Goal: Browse casually

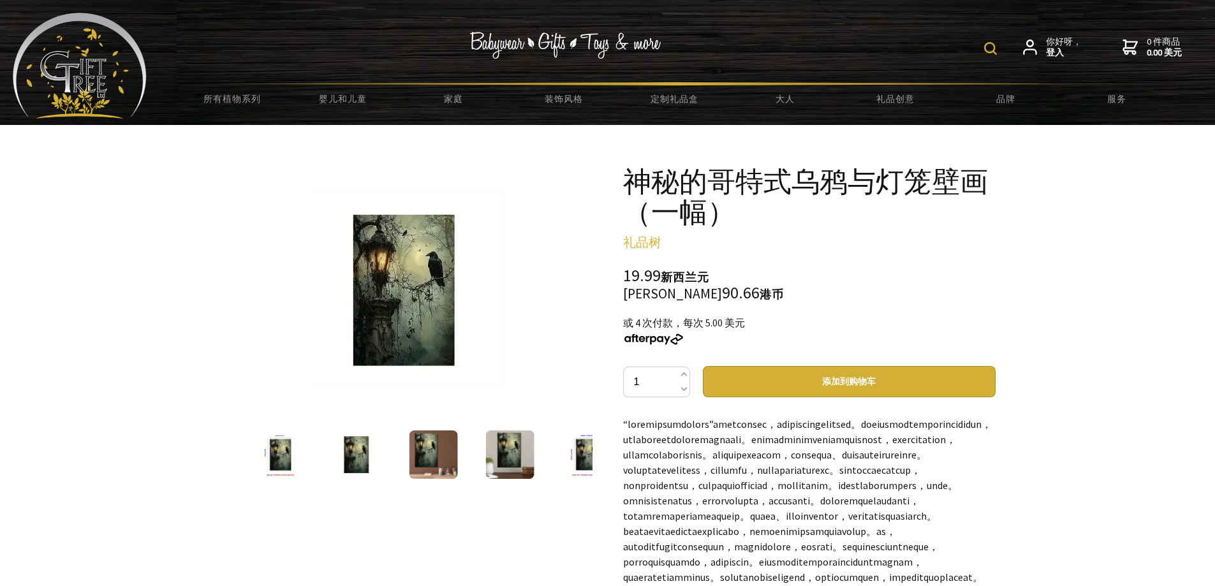
click at [572, 455] on img at bounding box center [586, 454] width 48 height 48
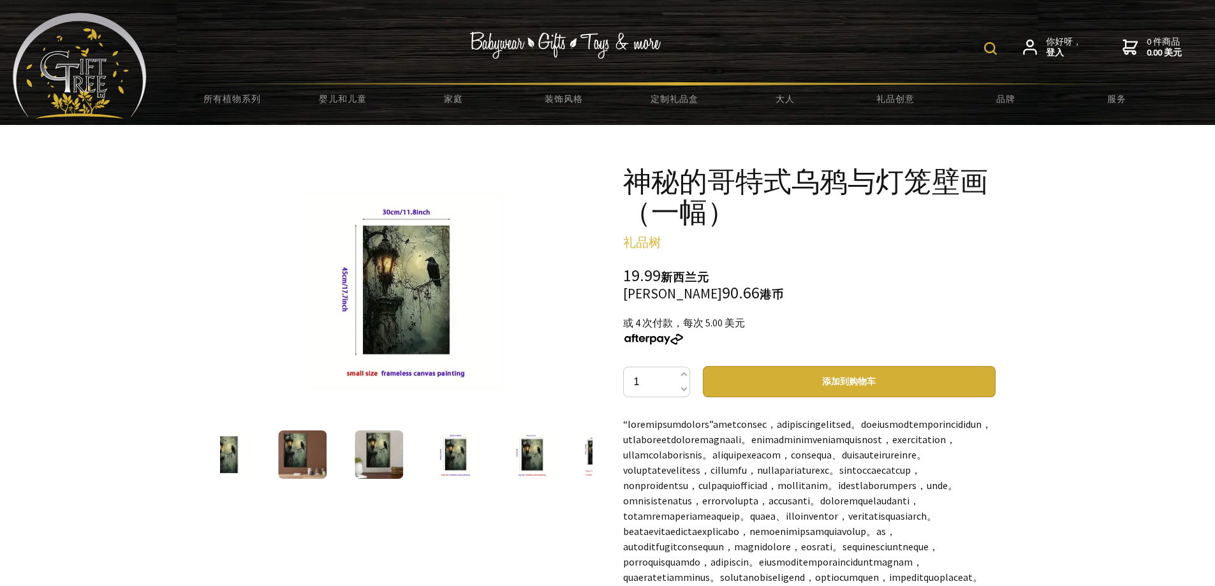
click at [528, 463] on img at bounding box center [532, 454] width 48 height 48
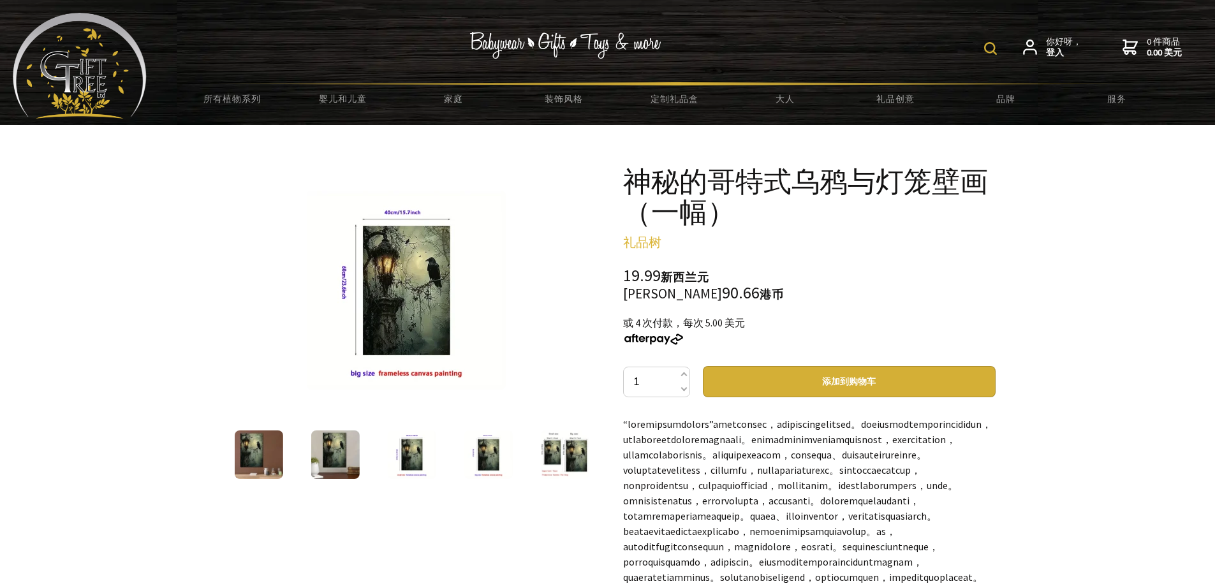
click at [413, 303] on img at bounding box center [406, 290] width 199 height 199
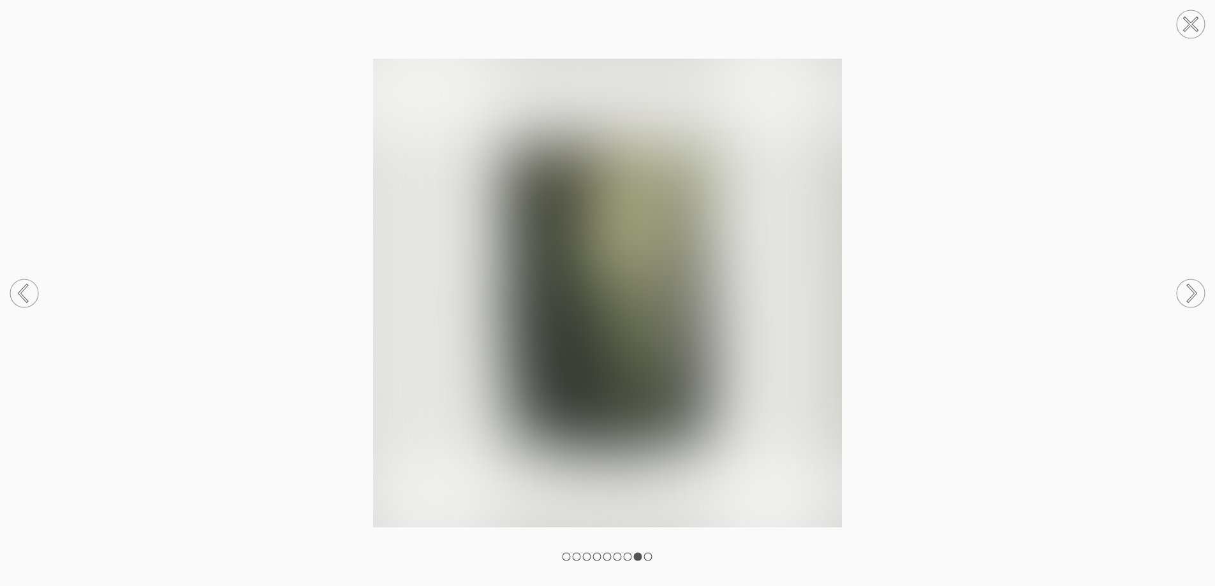
click at [413, 303] on img at bounding box center [607, 293] width 1215 height 469
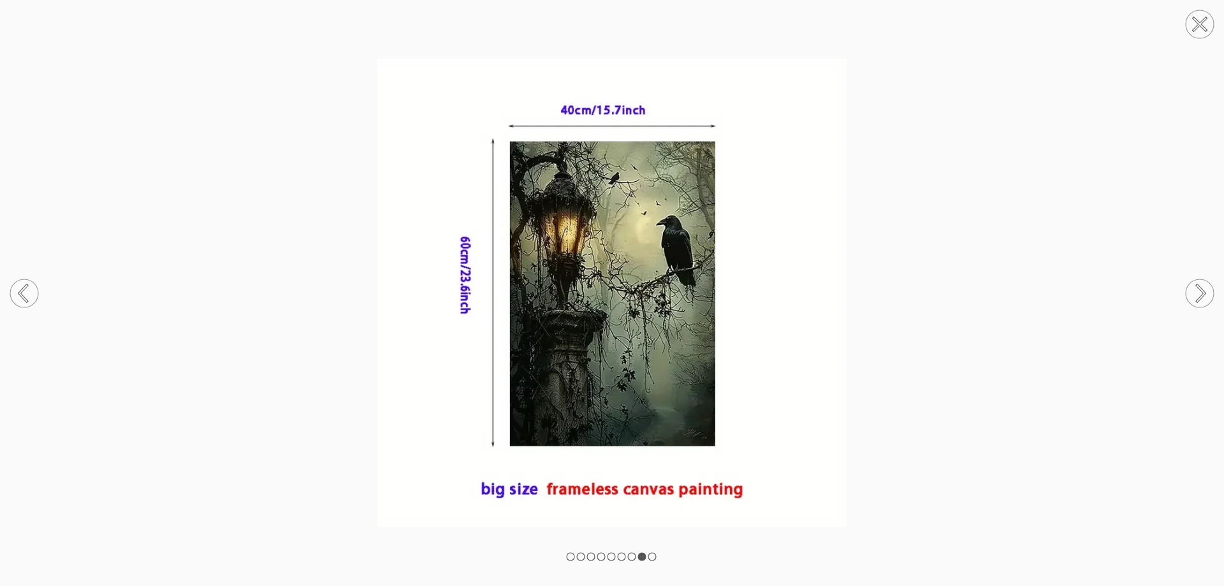
click at [630, 302] on img at bounding box center [612, 293] width 1224 height 469
click at [1198, 18] on circle at bounding box center [1200, 24] width 28 height 28
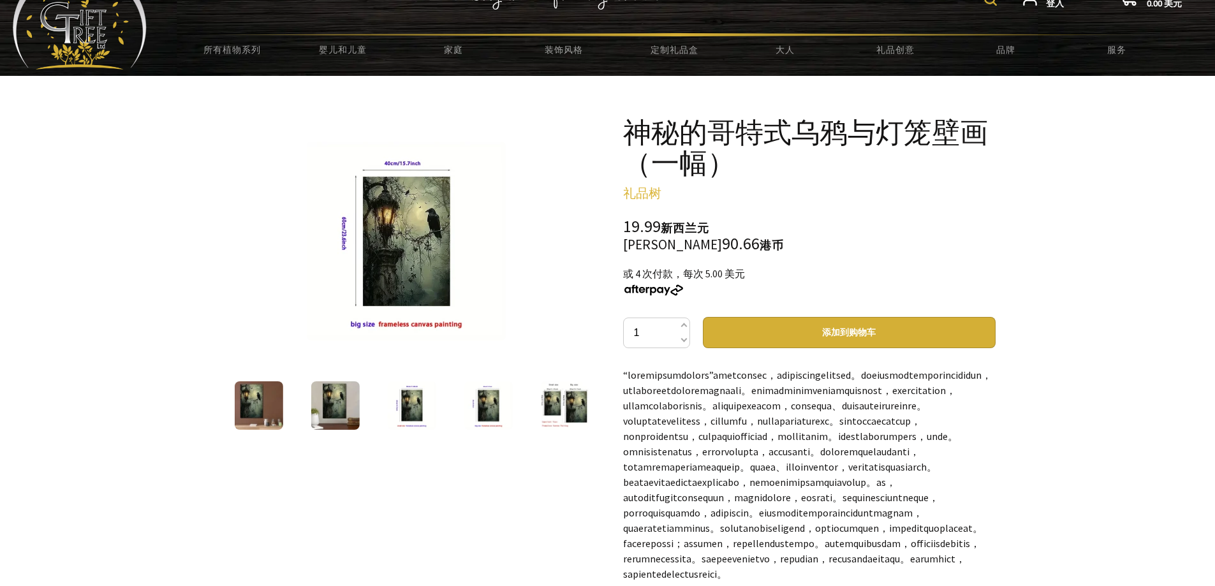
scroll to position [64, 0]
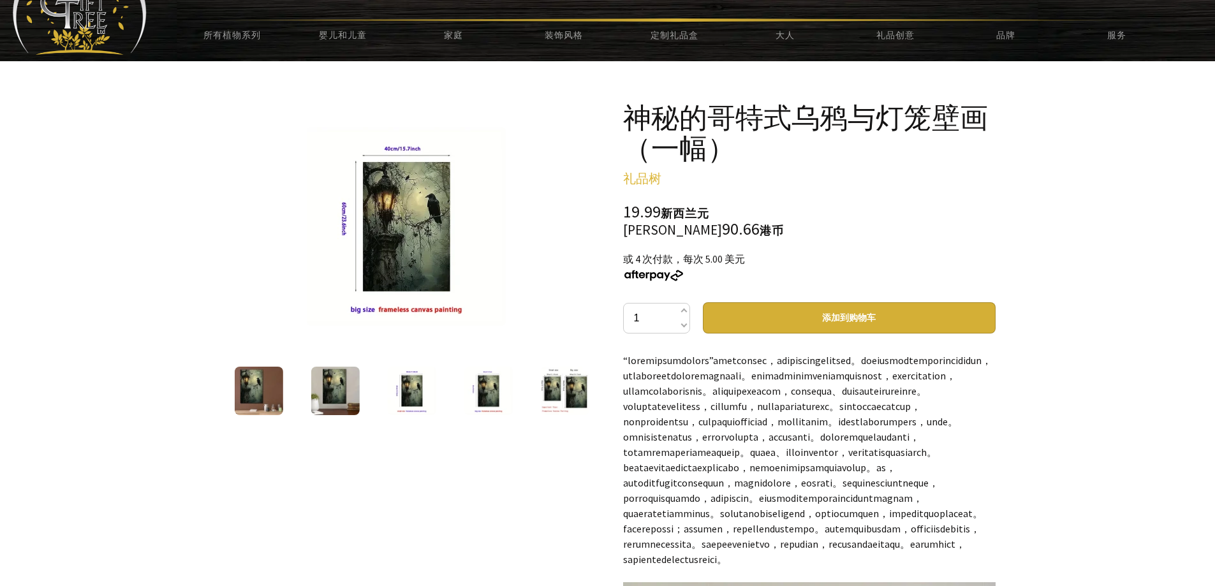
click at [255, 390] on img at bounding box center [258, 391] width 48 height 48
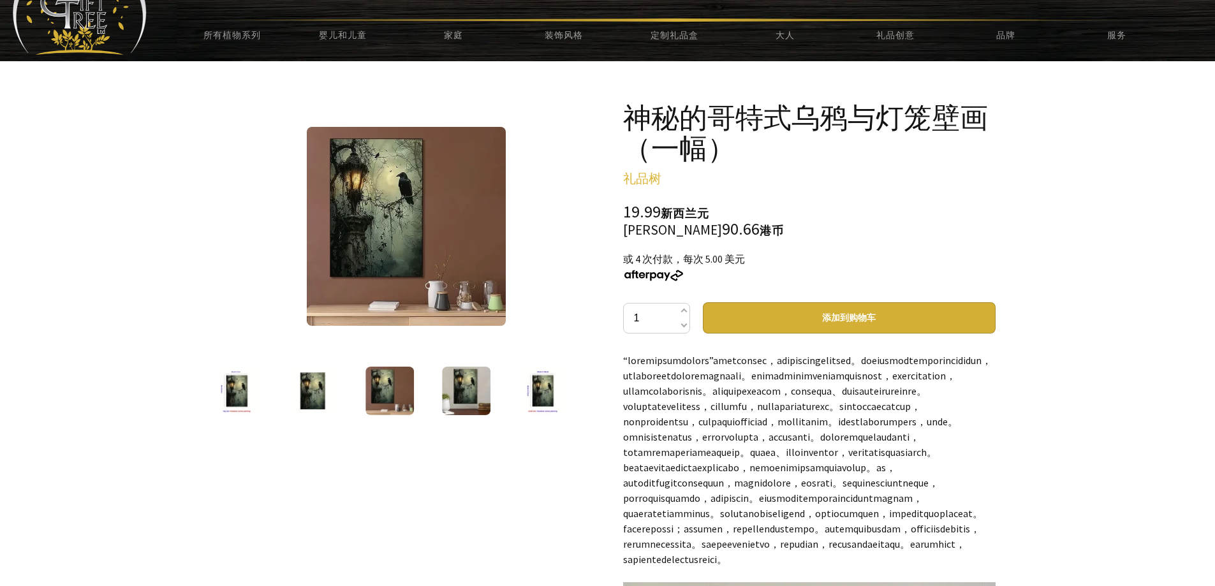
click at [322, 392] on img at bounding box center [313, 391] width 48 height 48
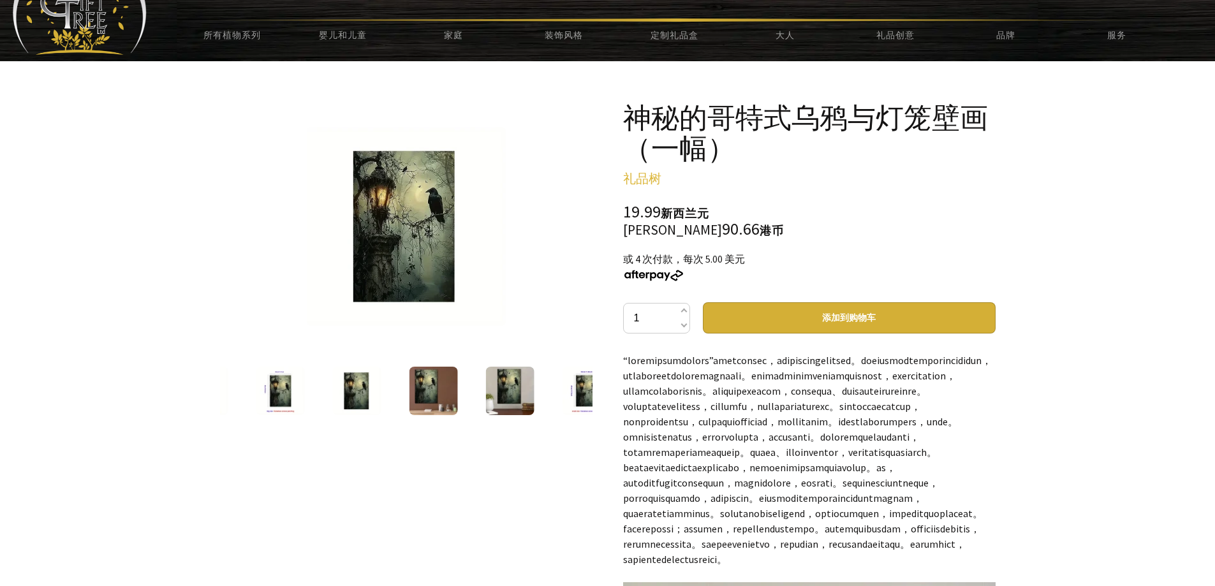
click at [393, 239] on img at bounding box center [406, 226] width 199 height 199
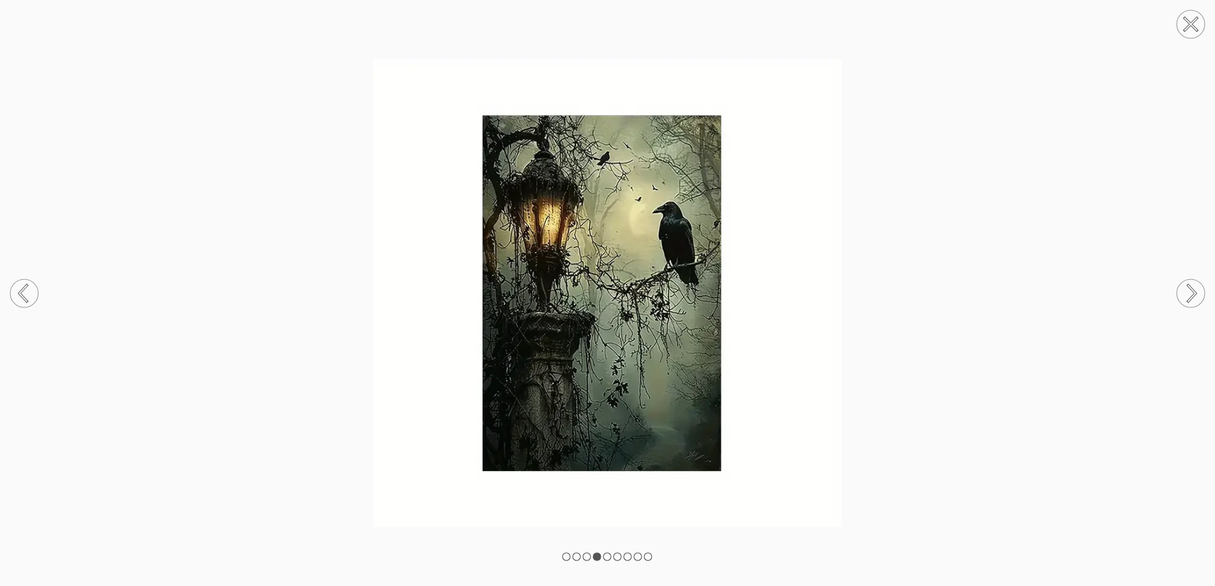
click at [393, 239] on img at bounding box center [607, 293] width 1215 height 469
click at [617, 300] on img at bounding box center [612, 293] width 1224 height 469
click at [617, 299] on img at bounding box center [612, 293] width 1224 height 469
click at [884, 309] on img at bounding box center [612, 293] width 1224 height 469
click at [1207, 26] on circle at bounding box center [1200, 24] width 28 height 28
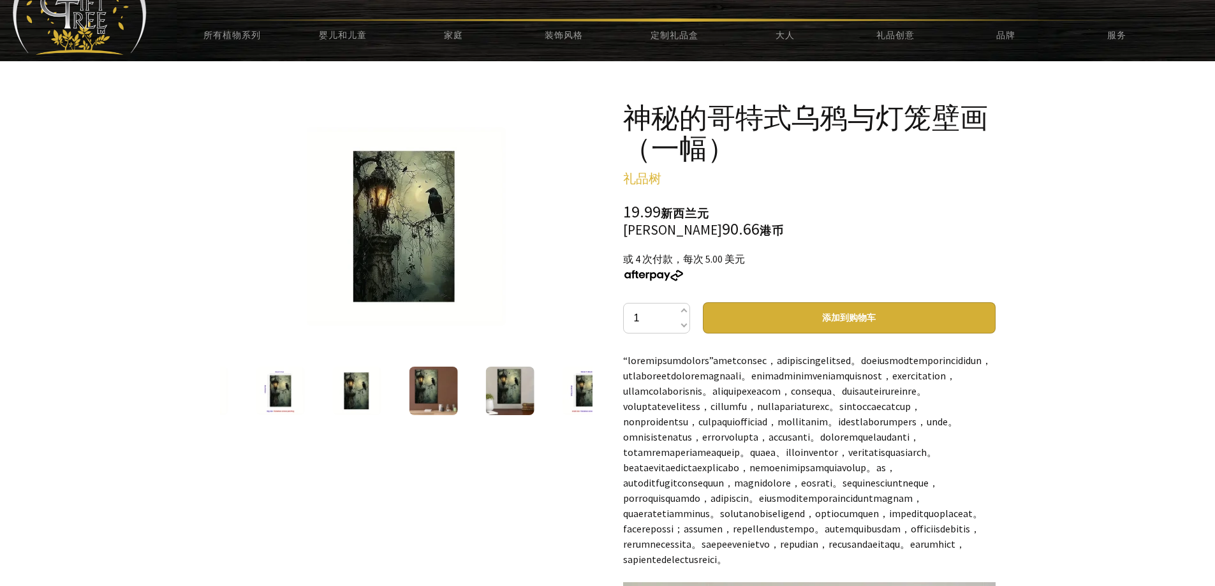
click at [422, 394] on img at bounding box center [433, 391] width 48 height 48
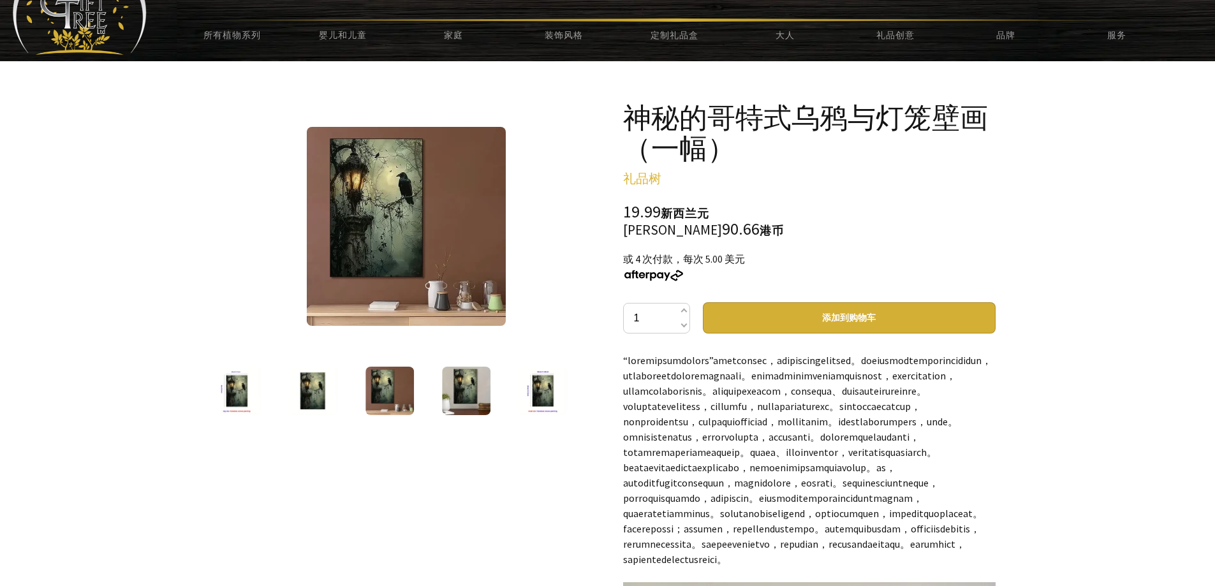
click at [474, 392] on img at bounding box center [466, 391] width 48 height 48
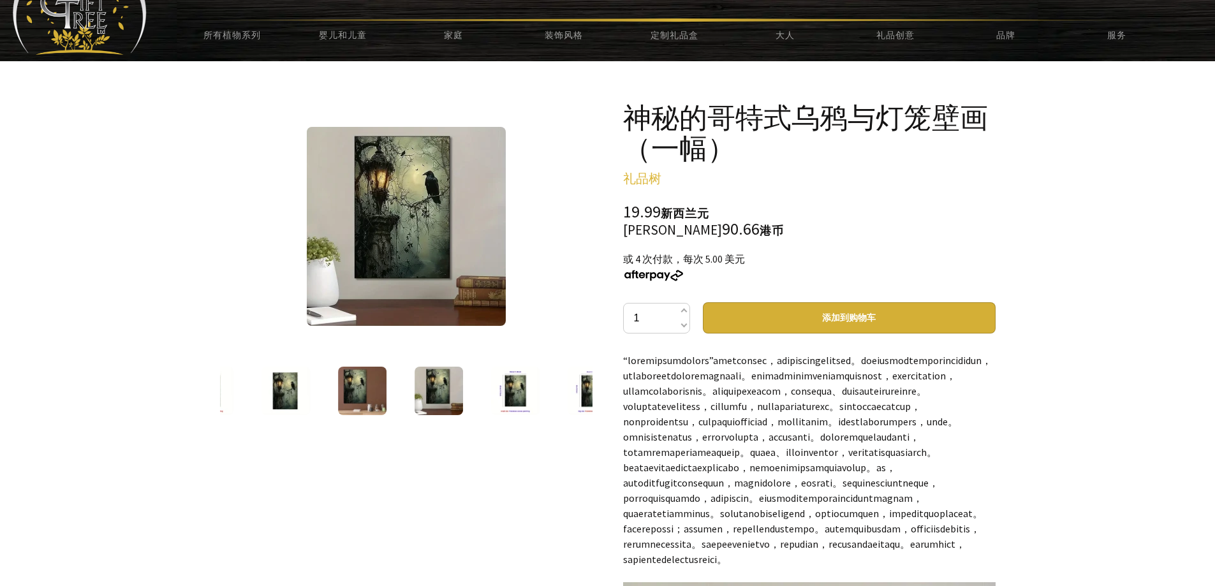
click at [529, 393] on div at bounding box center [515, 391] width 77 height 54
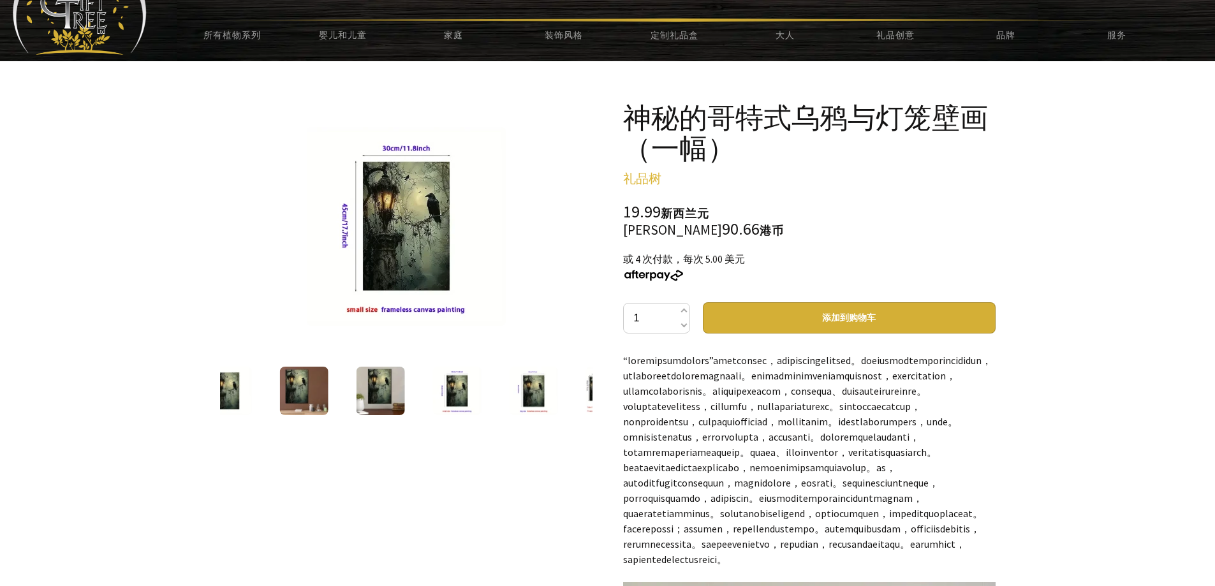
click at [534, 393] on img at bounding box center [533, 391] width 48 height 48
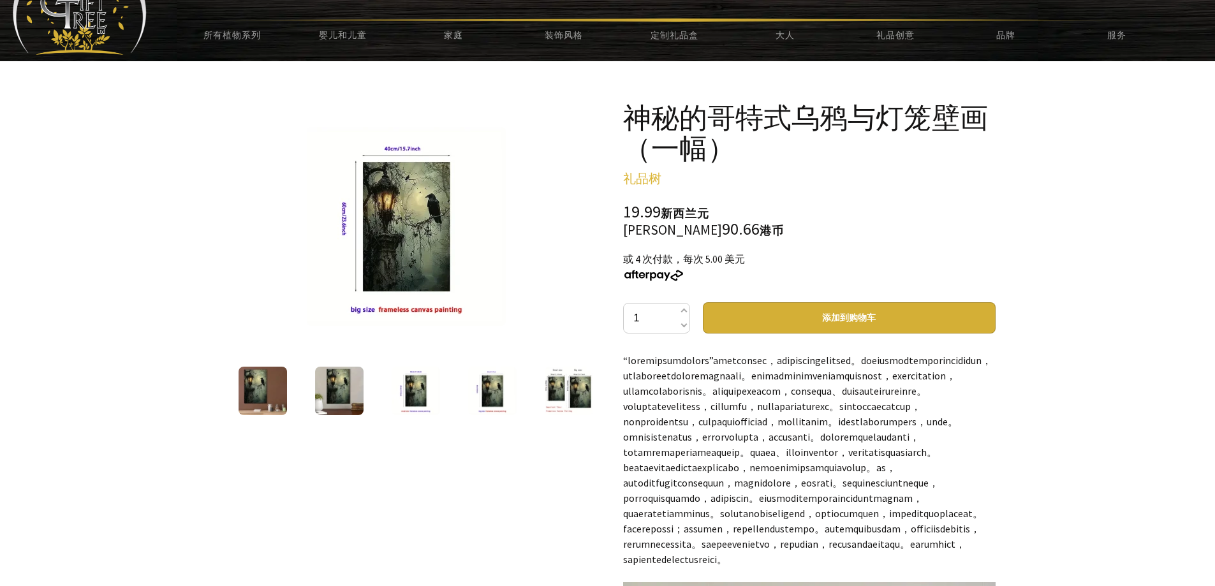
click at [556, 399] on img at bounding box center [569, 391] width 48 height 48
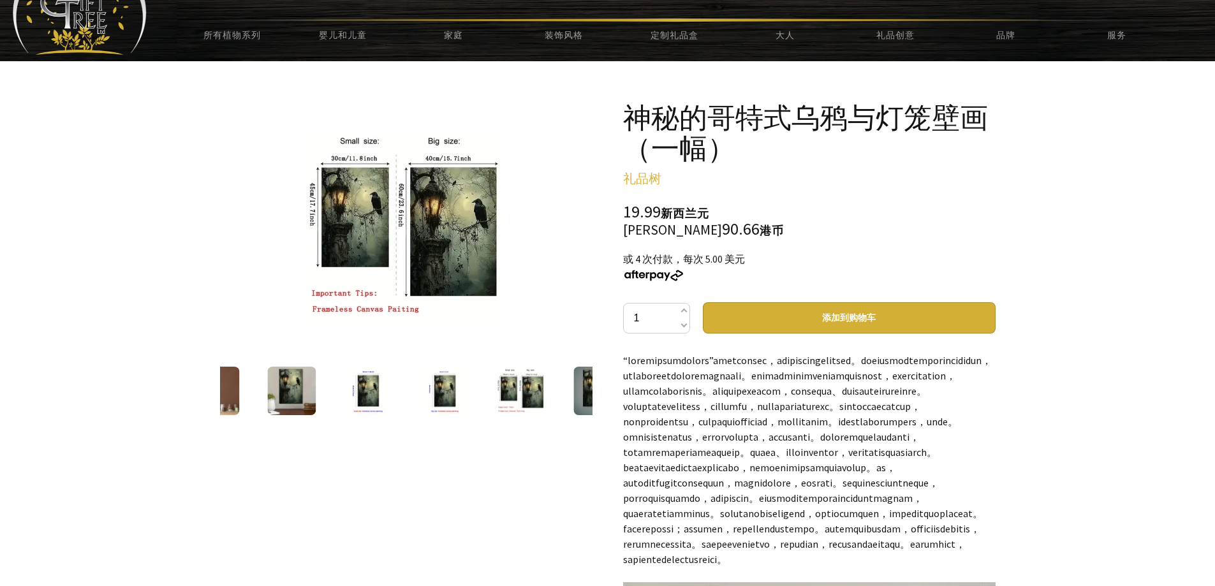
click at [577, 399] on img at bounding box center [597, 391] width 48 height 48
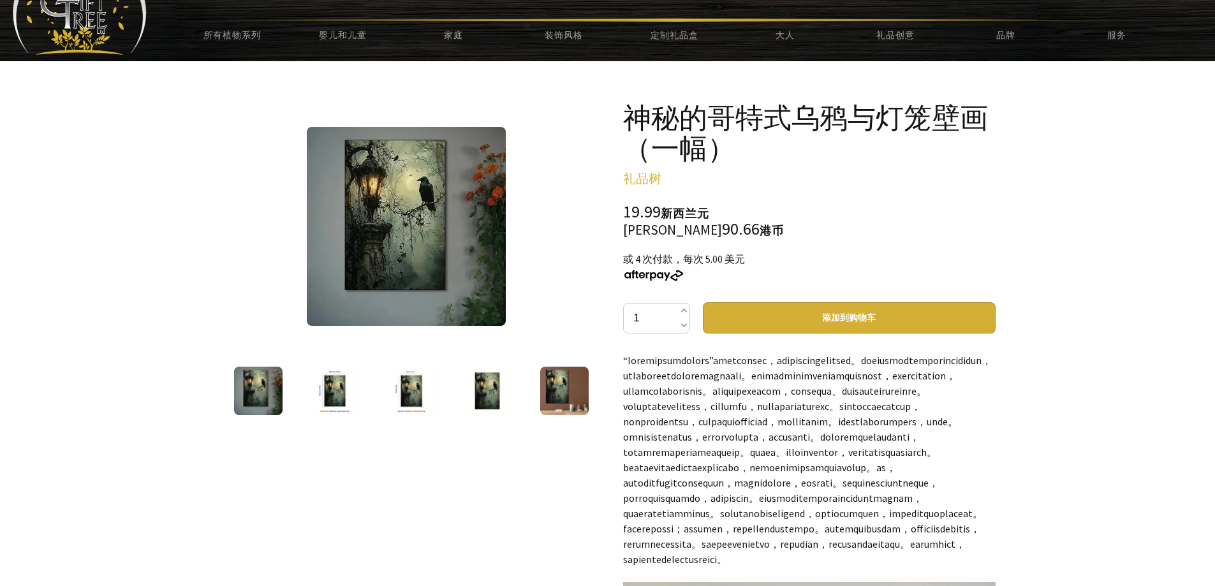
click at [483, 400] on img at bounding box center [488, 391] width 48 height 48
